Goal: Transaction & Acquisition: Purchase product/service

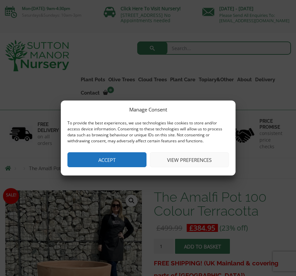
click at [183, 158] on button "View preferences" at bounding box center [189, 159] width 79 height 15
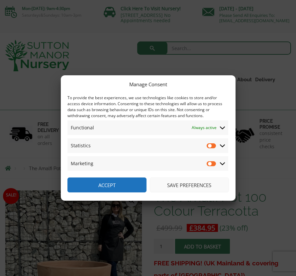
click at [187, 187] on button "Save preferences" at bounding box center [189, 185] width 79 height 15
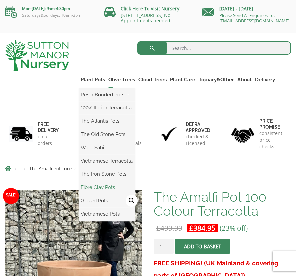
click at [107, 190] on link "Fibre Clay Pots" at bounding box center [107, 188] width 56 height 10
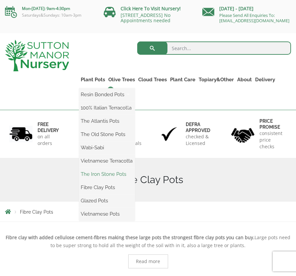
click at [107, 179] on link "The Iron Stone Pots" at bounding box center [107, 174] width 56 height 10
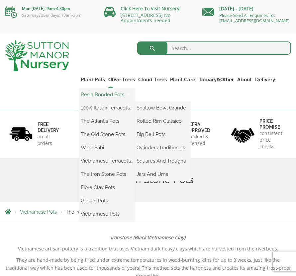
click at [106, 100] on link "Resin Bonded Pots" at bounding box center [107, 95] width 56 height 10
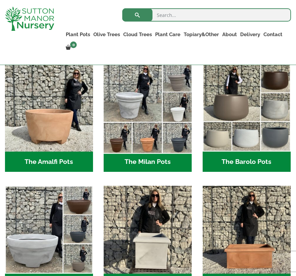
scroll to position [172, 0]
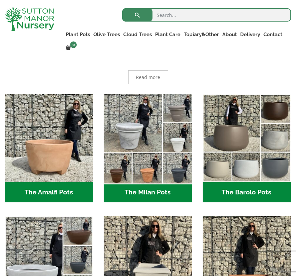
click at [156, 141] on img "Visit product category The Milan Pots" at bounding box center [148, 138] width 92 height 92
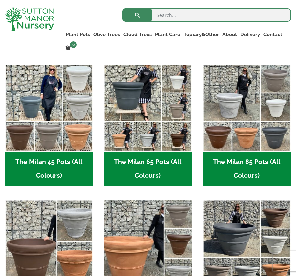
scroll to position [165, 0]
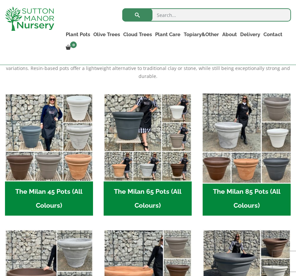
click at [247, 155] on img "Visit product category The Milan 85 Pots (All Colours)" at bounding box center [246, 137] width 92 height 92
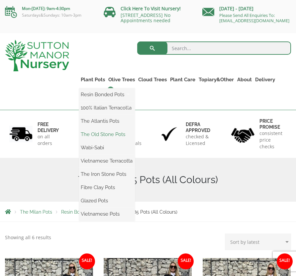
click at [102, 139] on link "The Old Stone Pots" at bounding box center [107, 134] width 56 height 10
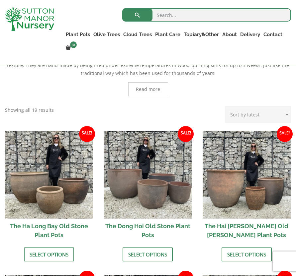
scroll to position [206, 0]
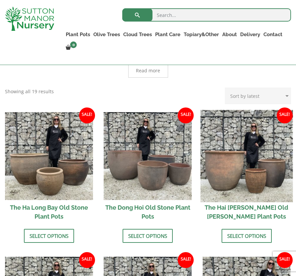
click at [253, 177] on img at bounding box center [246, 156] width 92 height 92
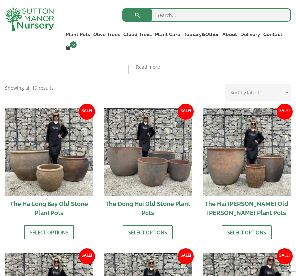
scroll to position [207, 0]
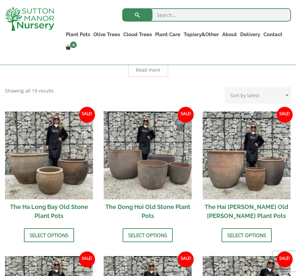
click at [148, 169] on img at bounding box center [148, 156] width 88 height 88
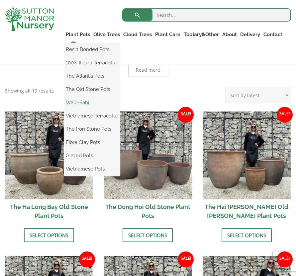
click at [80, 101] on link "Wabi-Sabi" at bounding box center [92, 103] width 56 height 10
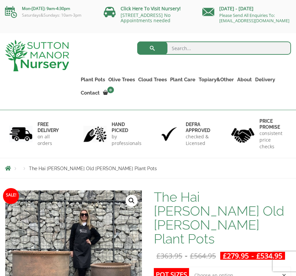
scroll to position [157, 0]
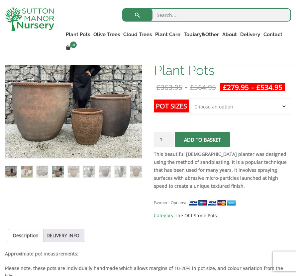
click at [56, 172] on img at bounding box center [58, 172] width 12 height 12
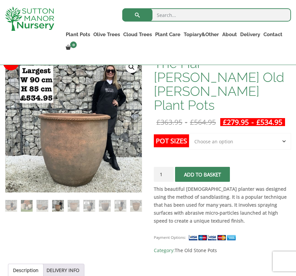
scroll to position [90, 0]
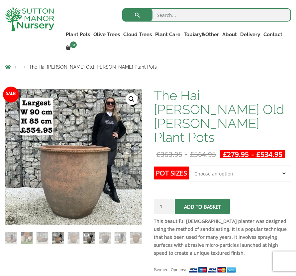
click at [83, 237] on img at bounding box center [89, 238] width 12 height 12
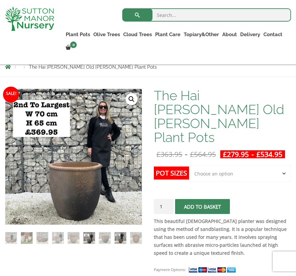
click at [117, 239] on img at bounding box center [121, 238] width 12 height 12
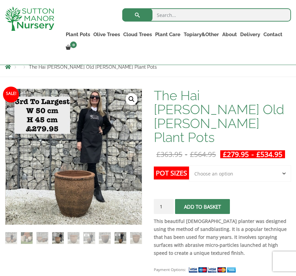
click at [56, 236] on img at bounding box center [58, 238] width 12 height 12
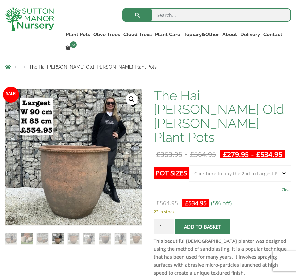
select select "Click here to buy the 2nd to Largest Pot In The Picture"
click at [90, 237] on img at bounding box center [89, 239] width 12 height 12
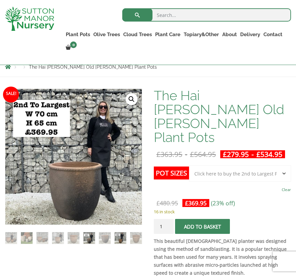
click at [118, 236] on img at bounding box center [121, 238] width 12 height 12
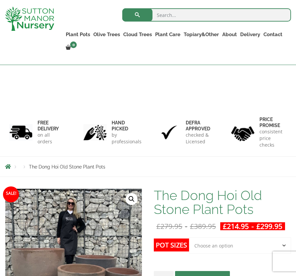
scroll to position [138, 0]
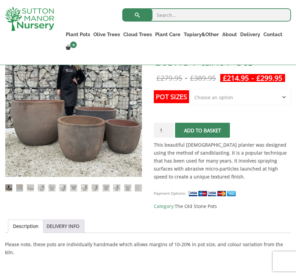
select select "Click here to buy the 2nd to Largest Pot In The Picture"
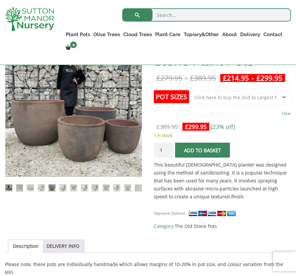
click at [51, 186] on img at bounding box center [51, 188] width 7 height 7
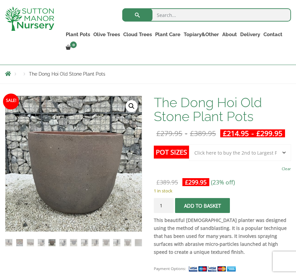
scroll to position [77, 0]
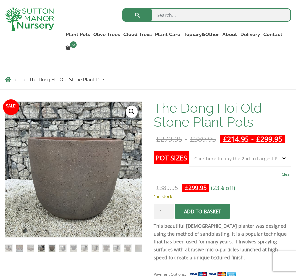
click at [38, 246] on img at bounding box center [41, 248] width 7 height 7
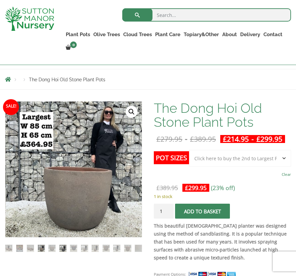
click at [62, 246] on img at bounding box center [62, 248] width 7 height 7
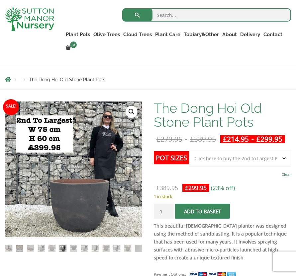
click at [202, 211] on span "submit" at bounding box center [202, 211] width 0 height 0
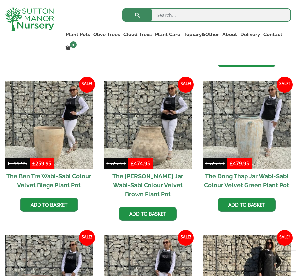
scroll to position [336, 0]
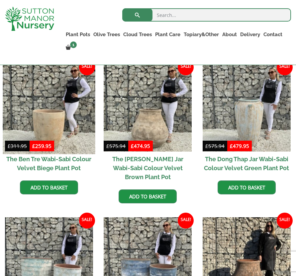
click at [51, 135] on img at bounding box center [49, 108] width 92 height 92
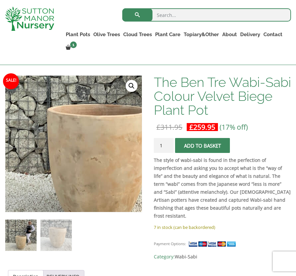
scroll to position [103, 0]
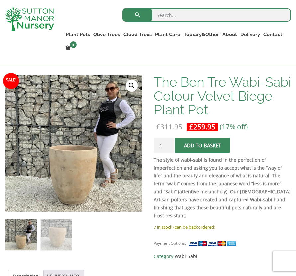
click at [24, 239] on img at bounding box center [20, 234] width 31 height 31
click at [213, 150] on button "Add to basket" at bounding box center [202, 145] width 55 height 15
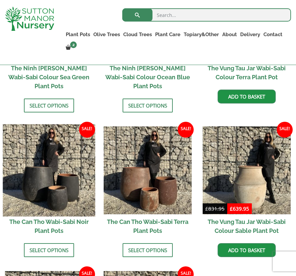
scroll to position [749, 0]
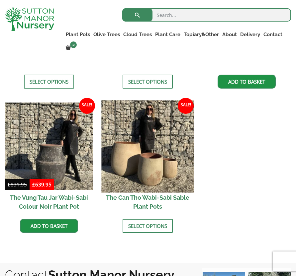
click at [162, 131] on img at bounding box center [148, 146] width 92 height 92
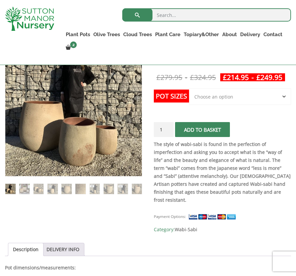
scroll to position [148, 0]
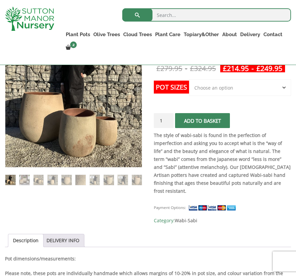
select select "Click here to buy the 2nd to Largest Pot In The Picture"
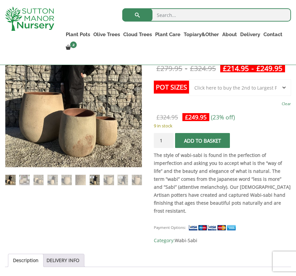
click at [92, 180] on img at bounding box center [95, 180] width 10 height 10
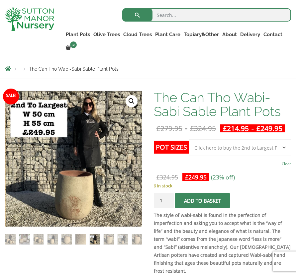
scroll to position [79, 0]
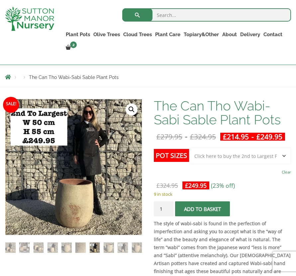
click at [218, 216] on button "Add to basket" at bounding box center [202, 209] width 55 height 15
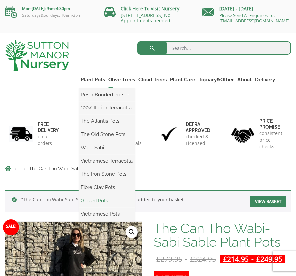
click at [99, 203] on link "Glazed Pots" at bounding box center [107, 201] width 56 height 10
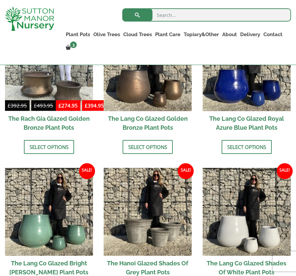
scroll to position [576, 0]
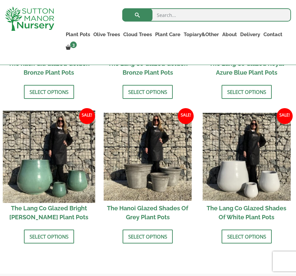
click at [57, 140] on img at bounding box center [49, 157] width 92 height 92
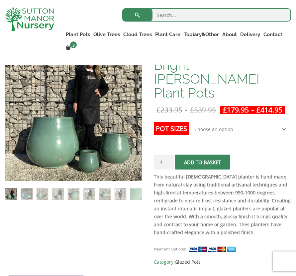
scroll to position [127, 0]
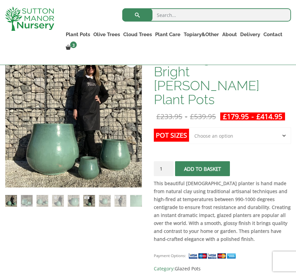
click at [88, 202] on img at bounding box center [89, 201] width 12 height 12
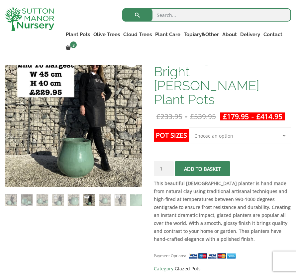
scroll to position [126, 0]
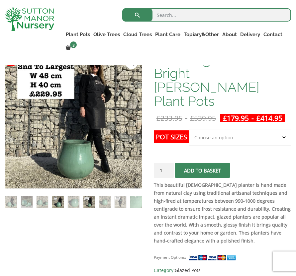
click at [55, 200] on img at bounding box center [58, 202] width 12 height 12
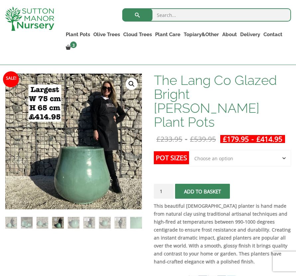
scroll to position [93, 0]
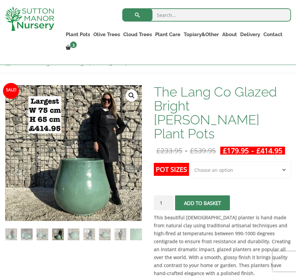
select select "Largest pot In The Picture"
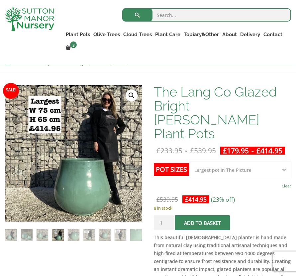
click at [202, 223] on span "submit" at bounding box center [202, 223] width 0 height 0
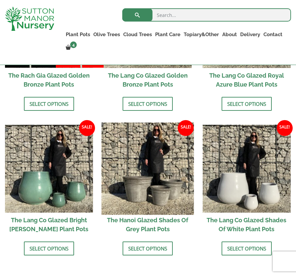
click at [153, 192] on img at bounding box center [148, 169] width 92 height 92
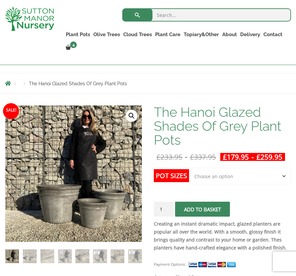
scroll to position [161, 0]
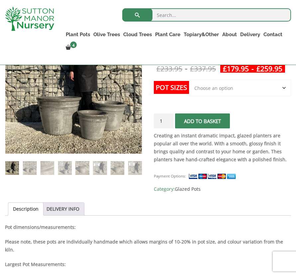
select select "Largest pot In The Picture"
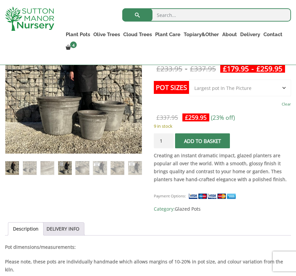
click at [66, 165] on img at bounding box center [65, 168] width 14 height 14
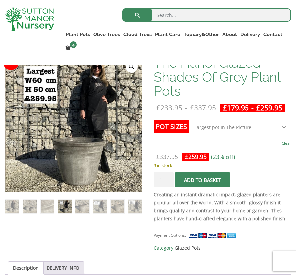
scroll to position [120, 0]
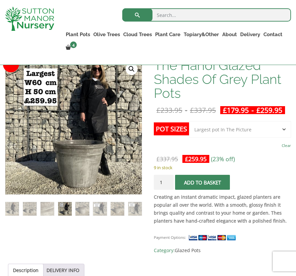
click at [205, 190] on button "Add to basket" at bounding box center [202, 182] width 55 height 15
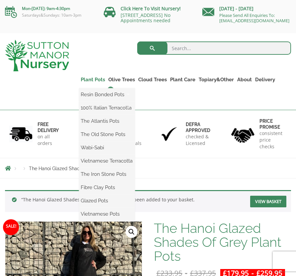
click at [91, 83] on link "Plant Pots" at bounding box center [93, 79] width 28 height 9
click at [96, 192] on link "Fibre Clay Pots" at bounding box center [107, 188] width 56 height 10
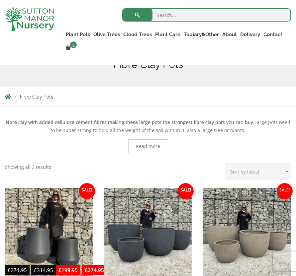
scroll to position [234, 0]
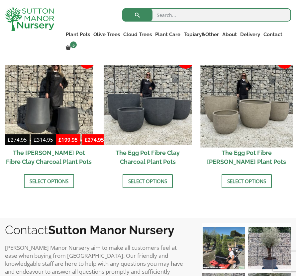
click at [234, 115] on img at bounding box center [246, 101] width 92 height 92
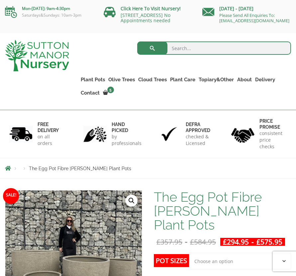
scroll to position [95, 0]
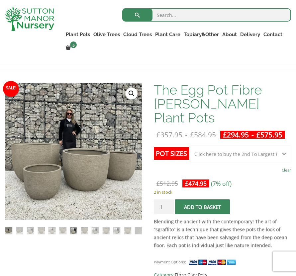
click at [74, 229] on img at bounding box center [73, 230] width 7 height 7
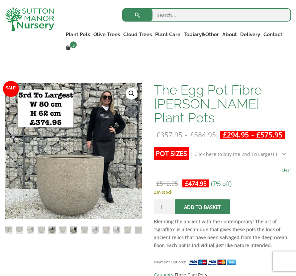
click at [50, 230] on img at bounding box center [51, 230] width 7 height 7
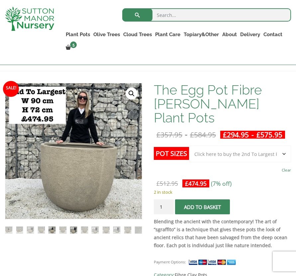
click at [73, 230] on img at bounding box center [73, 230] width 7 height 7
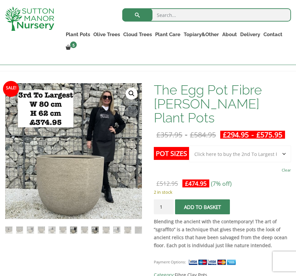
click at [97, 230] on img at bounding box center [95, 230] width 7 height 7
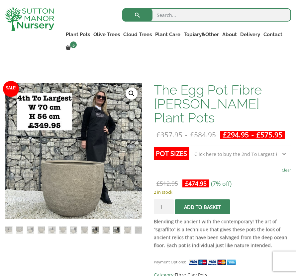
click at [118, 227] on img at bounding box center [116, 230] width 7 height 7
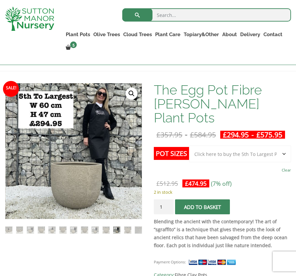
select select "Click here to buy the 5th To Largest Pot In The Picture"
click at [202, 207] on span "submit" at bounding box center [202, 207] width 0 height 0
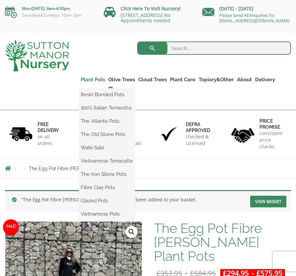
click at [88, 84] on link "Plant Pots" at bounding box center [93, 79] width 28 height 9
click at [110, 166] on link "Vietnamese Terracotta" at bounding box center [107, 161] width 56 height 10
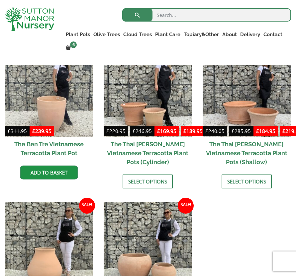
scroll to position [315, 0]
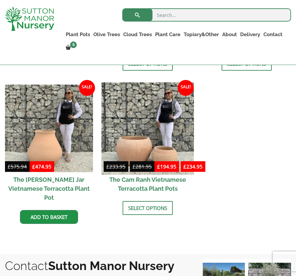
click at [169, 116] on img at bounding box center [148, 128] width 92 height 92
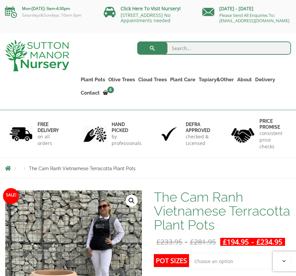
scroll to position [97, 0]
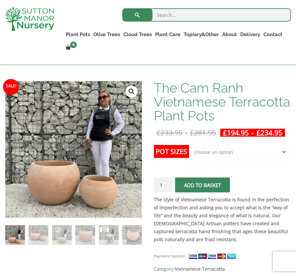
select select "Largest pot In The Picture"
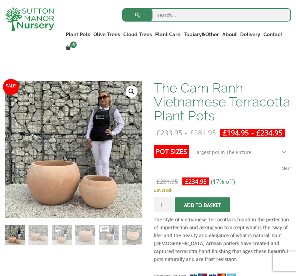
click at [202, 205] on span "submit" at bounding box center [202, 205] width 0 height 0
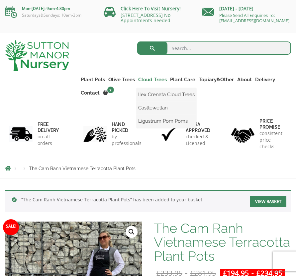
click at [149, 84] on link "Cloud Trees" at bounding box center [152, 79] width 32 height 9
click at [149, 125] on link "Ligustrum Pom Poms" at bounding box center [166, 121] width 60 height 10
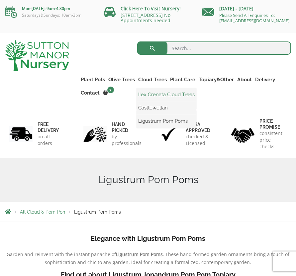
click at [157, 97] on link "Ilex Crenata Cloud Trees" at bounding box center [166, 95] width 60 height 10
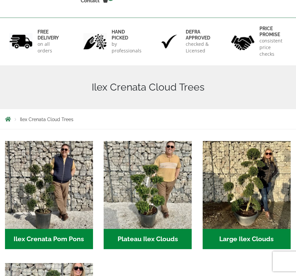
scroll to position [149, 0]
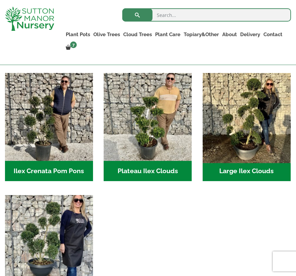
click at [256, 116] on img "Visit product category Large Ilex Clouds" at bounding box center [246, 117] width 92 height 92
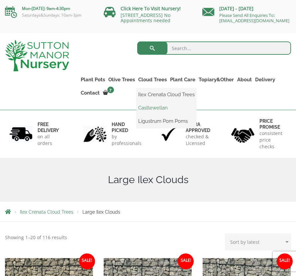
click at [146, 112] on link "Castlewellan" at bounding box center [166, 108] width 60 height 10
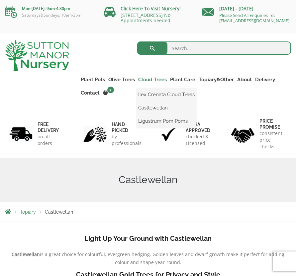
click at [154, 84] on link "Cloud Trees" at bounding box center [152, 79] width 32 height 9
click at [150, 99] on link "Ilex Crenata Cloud Trees" at bounding box center [166, 95] width 60 height 10
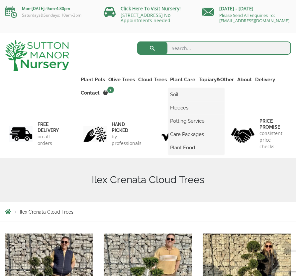
click at [173, 88] on ul "Soil Fleeces Potting Service Care Packages Plant Food" at bounding box center [196, 121] width 56 height 66
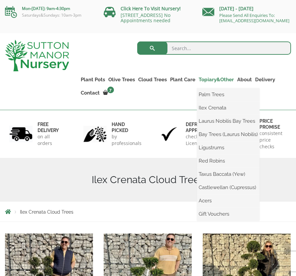
click at [222, 84] on link "Topiary&Other" at bounding box center [216, 79] width 39 height 9
click at [207, 205] on link "Acers" at bounding box center [228, 201] width 62 height 10
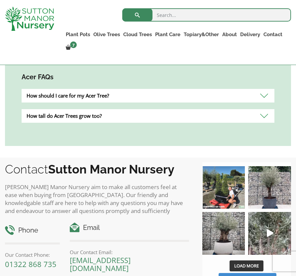
scroll to position [504, 0]
